Goal: Information Seeking & Learning: Learn about a topic

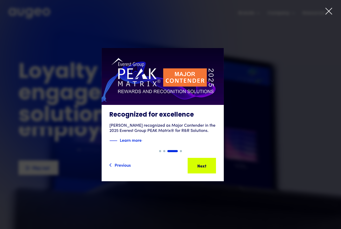
click at [328, 11] on icon at bounding box center [329, 11] width 8 height 8
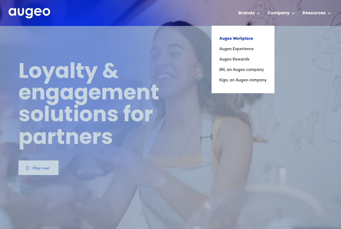
click at [251, 39] on link "Augeo Workplace" at bounding box center [243, 39] width 47 height 10
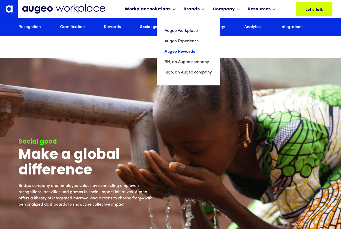
scroll to position [1768, 0]
click at [199, 49] on link "Augeo Rewards" at bounding box center [188, 52] width 47 height 10
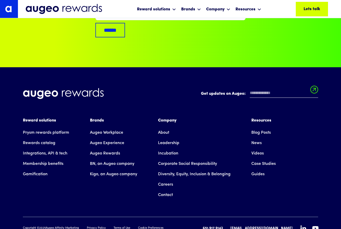
scroll to position [3597, 0]
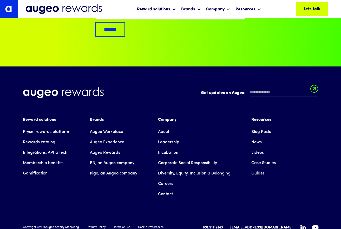
click at [171, 137] on link "Leadership" at bounding box center [168, 142] width 21 height 10
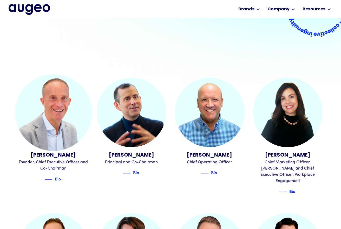
scroll to position [124, 0]
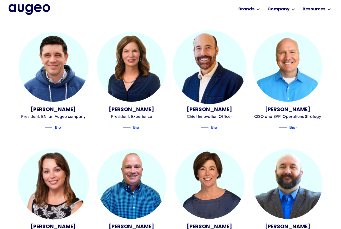
click at [213, 114] on div "Chief Innovation Officer" at bounding box center [210, 117] width 70 height 6
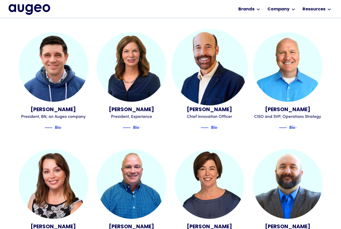
scroll to position [428, 0]
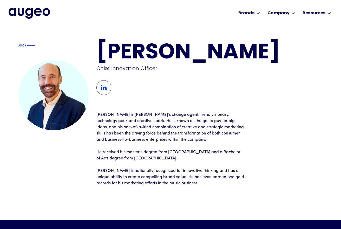
click at [110, 86] on img at bounding box center [104, 87] width 15 height 15
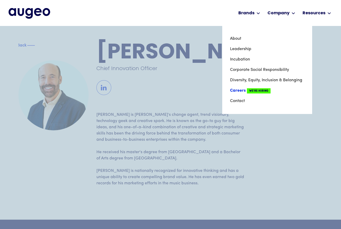
click at [241, 90] on link "Careers We're Hiring" at bounding box center [267, 91] width 74 height 10
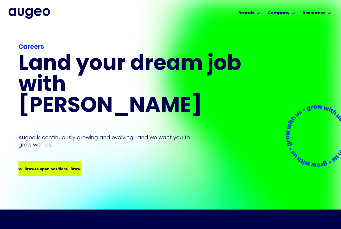
click at [68, 150] on div "Careers Land your dream job﻿ with [PERSON_NAME] is continuously growing and evo…" at bounding box center [130, 110] width 225 height 134
click at [68, 162] on div "Browse open positions Browse open positions Browse open positions Browse open p…" at bounding box center [50, 169] width 62 height 15
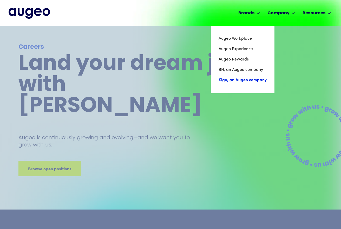
click at [261, 80] on link "Kigo, an Augeo company" at bounding box center [243, 80] width 48 height 10
